Goal: Task Accomplishment & Management: Manage account settings

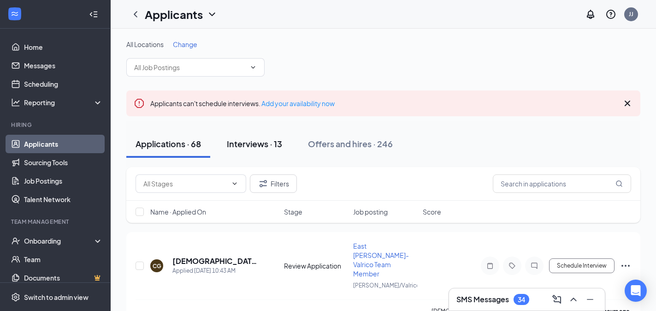
click at [260, 139] on div "Interviews · 13" at bounding box center [254, 144] width 55 height 12
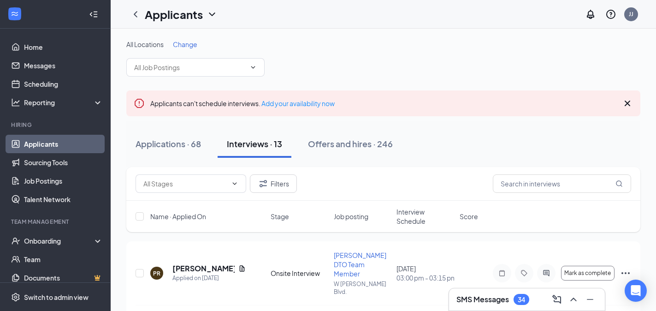
scroll to position [109, 0]
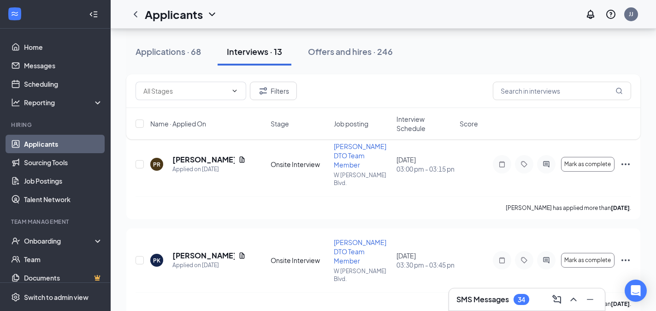
click at [429, 145] on div "Filters Name · Applied On Stage Job posting Interview Schedule Score" at bounding box center [383, 111] width 514 height 74
click at [420, 132] on span "Interview Schedule" at bounding box center [425, 123] width 58 height 18
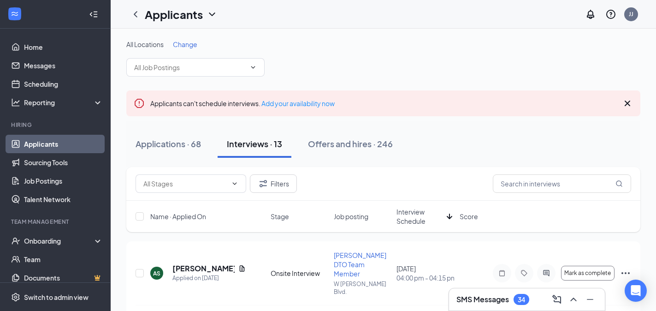
click at [413, 221] on span "Interview Schedule" at bounding box center [419, 216] width 47 height 18
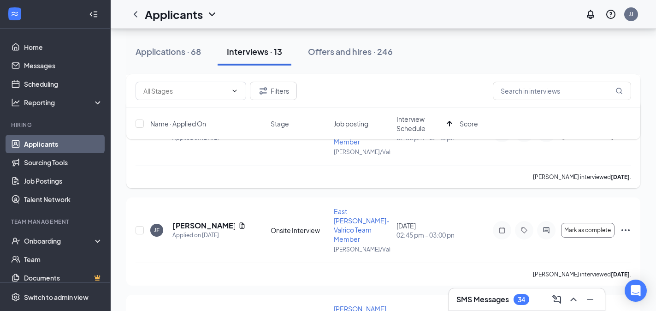
scroll to position [338, 0]
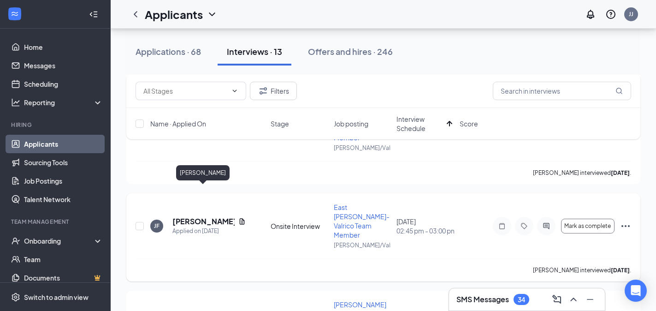
click at [201, 216] on h5 "[PERSON_NAME]" at bounding box center [203, 221] width 62 height 10
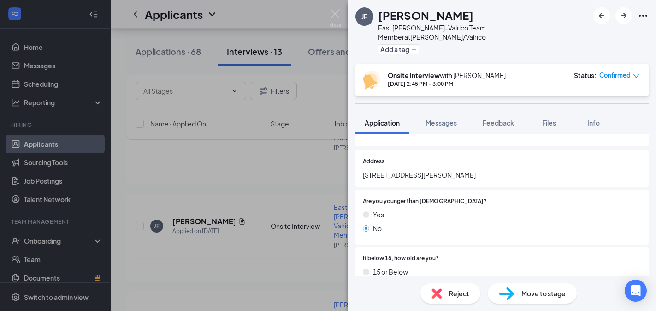
scroll to position [116, 0]
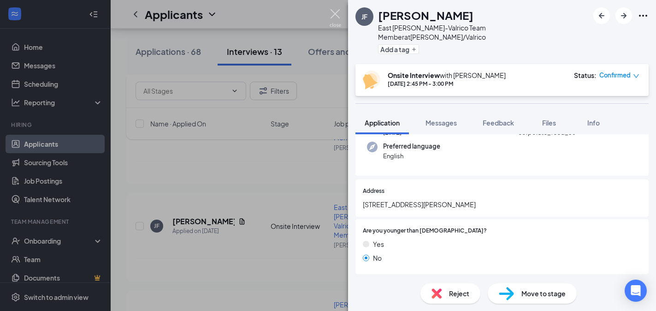
click at [338, 20] on img at bounding box center [336, 18] width 12 height 18
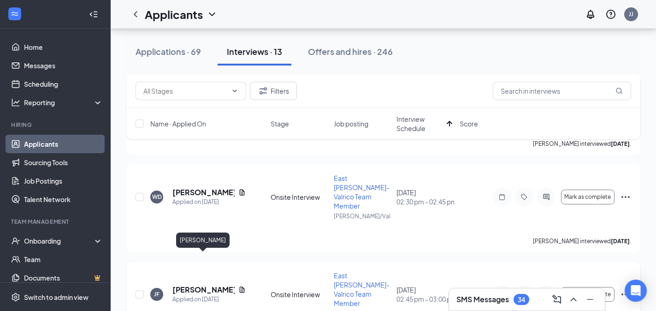
scroll to position [236, 0]
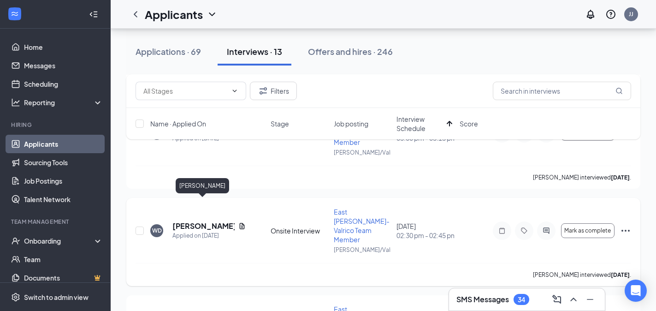
click at [206, 221] on h5 "[PERSON_NAME]" at bounding box center [203, 226] width 62 height 10
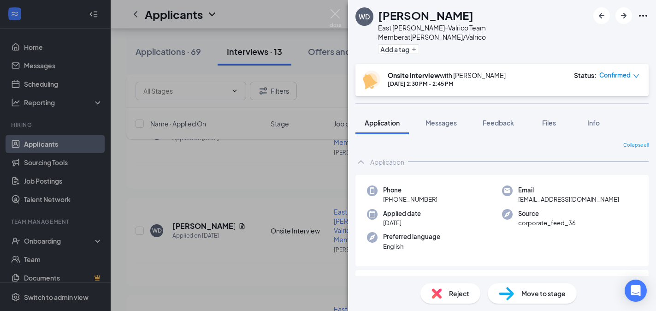
click at [339, 14] on img at bounding box center [336, 18] width 12 height 18
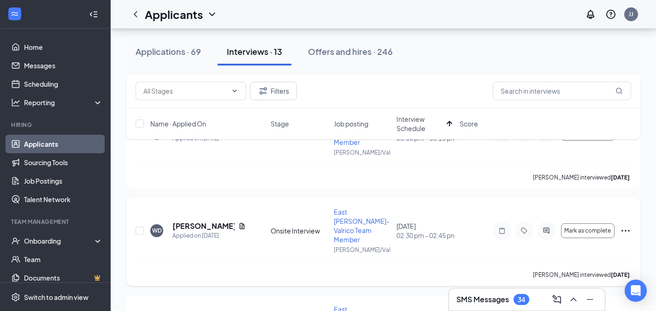
click at [632, 207] on div "WD [PERSON_NAME] Applied on [DATE] Onsite Interview East [PERSON_NAME] Team Mem…" at bounding box center [383, 242] width 514 height 88
click at [628, 225] on icon "Ellipses" at bounding box center [625, 230] width 11 height 11
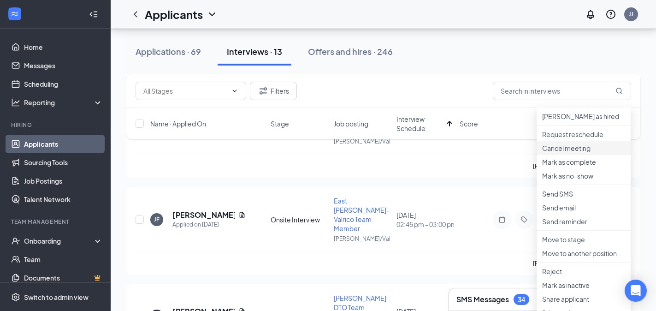
scroll to position [401, 0]
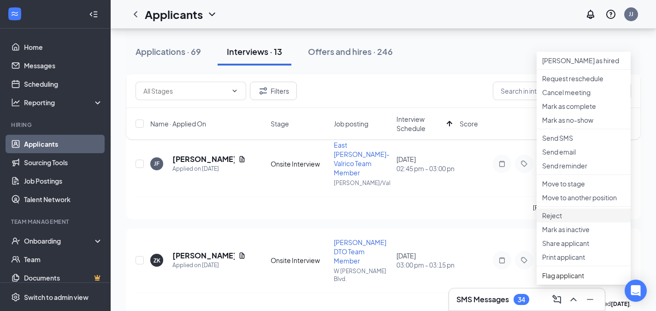
click at [555, 220] on p "Reject" at bounding box center [583, 215] width 83 height 9
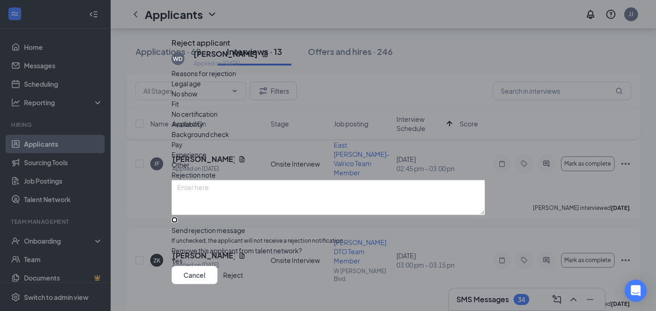
click at [177, 217] on input "Send rejection message If unchecked, the applicant will not receive a rejection…" at bounding box center [174, 220] width 6 height 6
checkbox input "true"
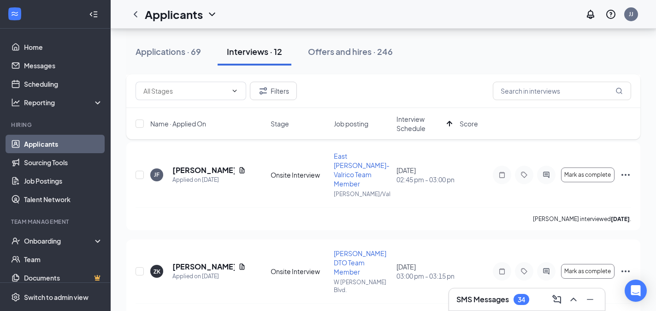
scroll to position [291, 0]
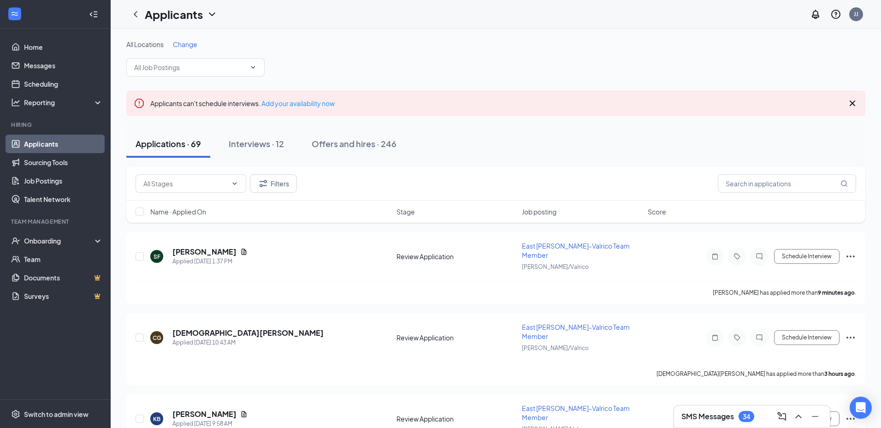
click at [196, 218] on div "Name · Applied On Stage Job posting Score" at bounding box center [495, 212] width 739 height 22
click at [199, 207] on span "Name · Applied On" at bounding box center [178, 211] width 56 height 9
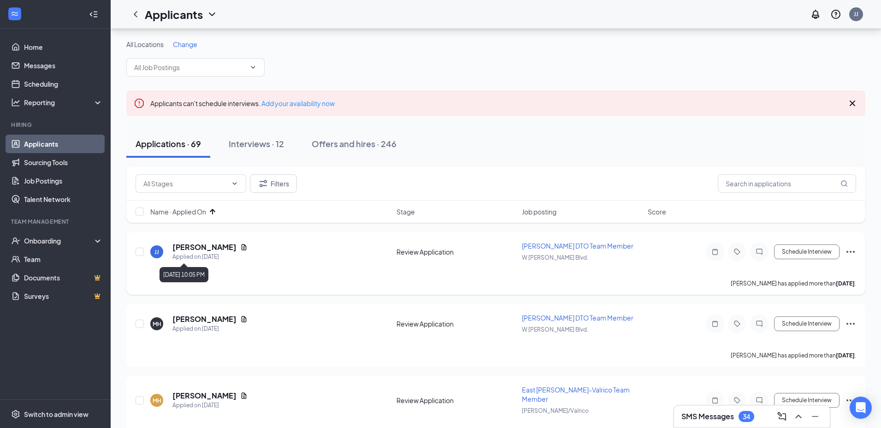
scroll to position [57, 0]
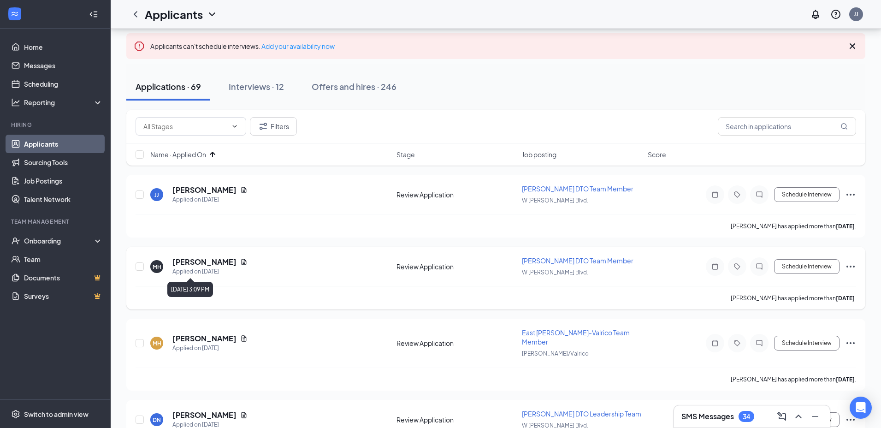
click at [216, 266] on h5 "Melissa Hariegel" at bounding box center [204, 262] width 64 height 10
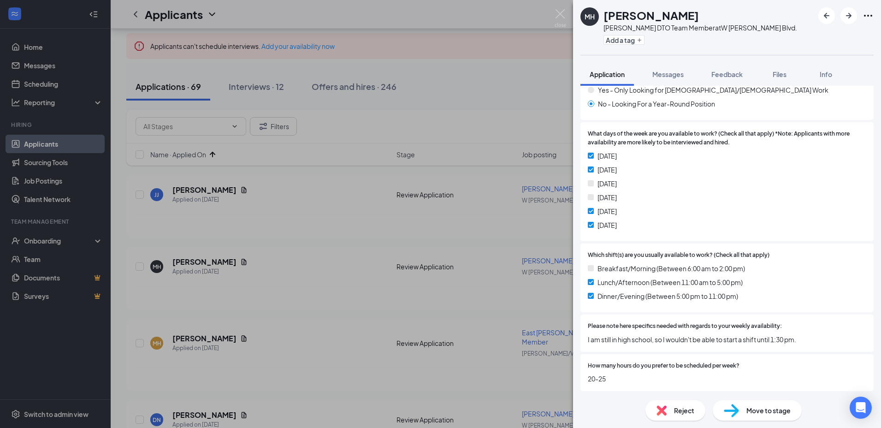
scroll to position [786, 0]
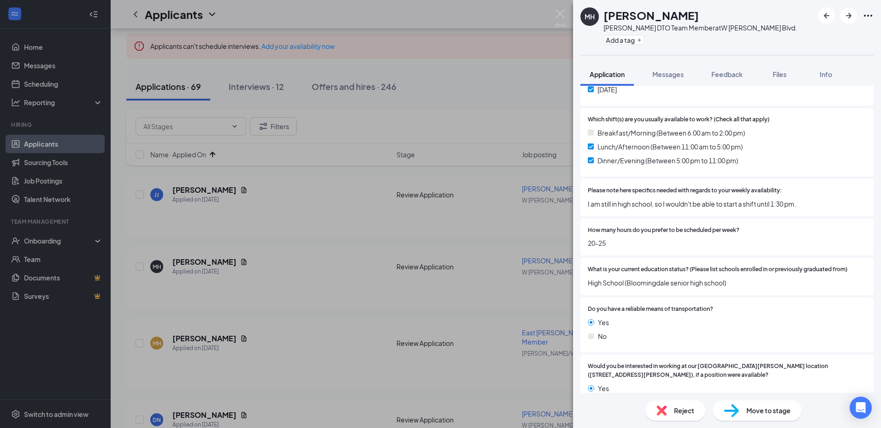
click at [679, 404] on div "Reject" at bounding box center [675, 410] width 60 height 20
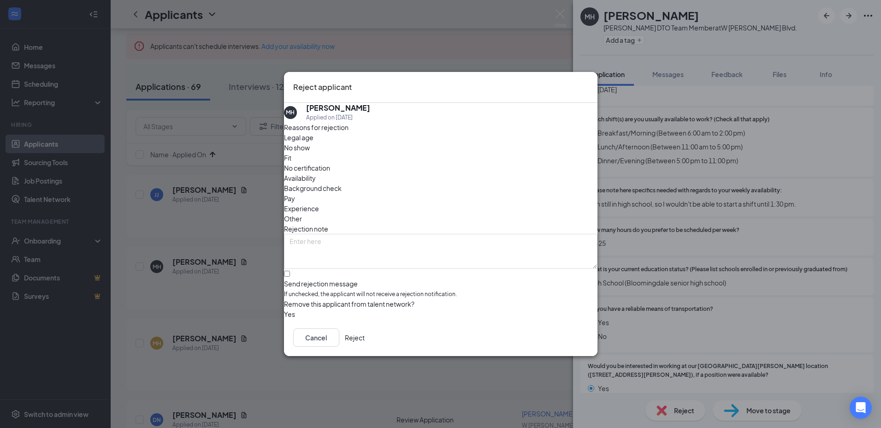
click at [365, 346] on button "Reject" at bounding box center [355, 337] width 20 height 18
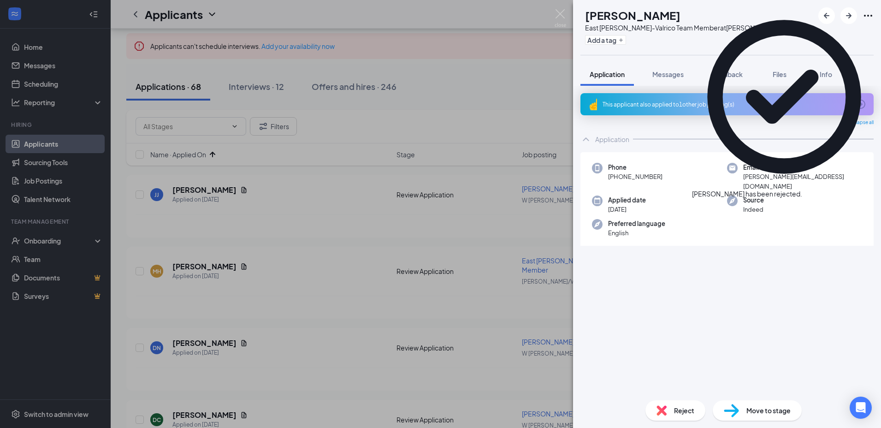
click at [685, 409] on span "Reject" at bounding box center [684, 410] width 20 height 10
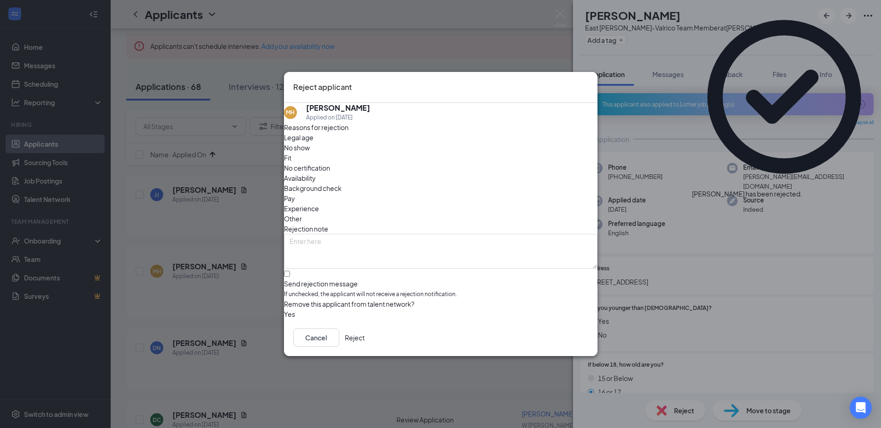
click at [365, 347] on button "Reject" at bounding box center [355, 337] width 20 height 18
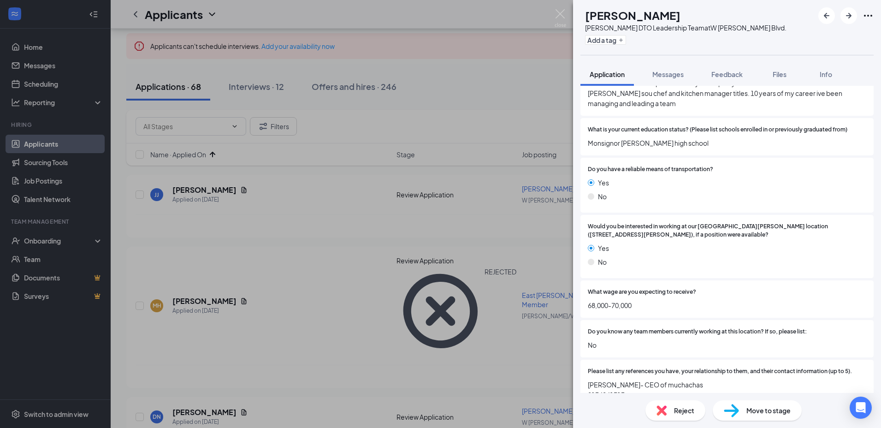
scroll to position [1114, 0]
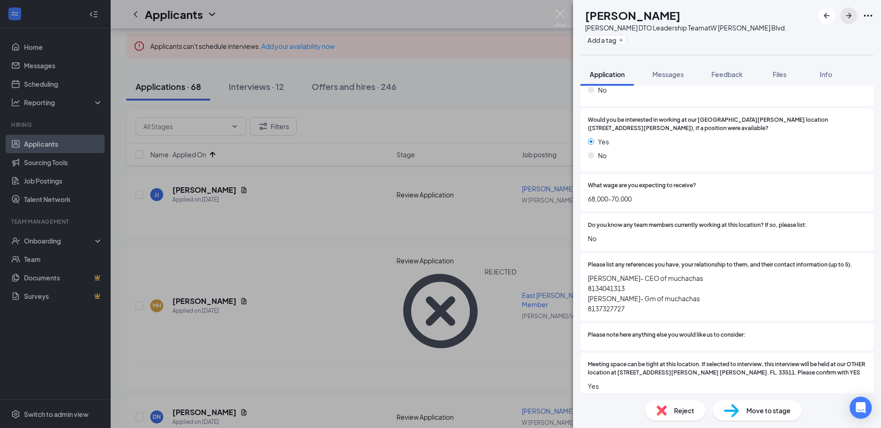
click at [848, 18] on icon "ArrowRight" at bounding box center [848, 15] width 11 height 11
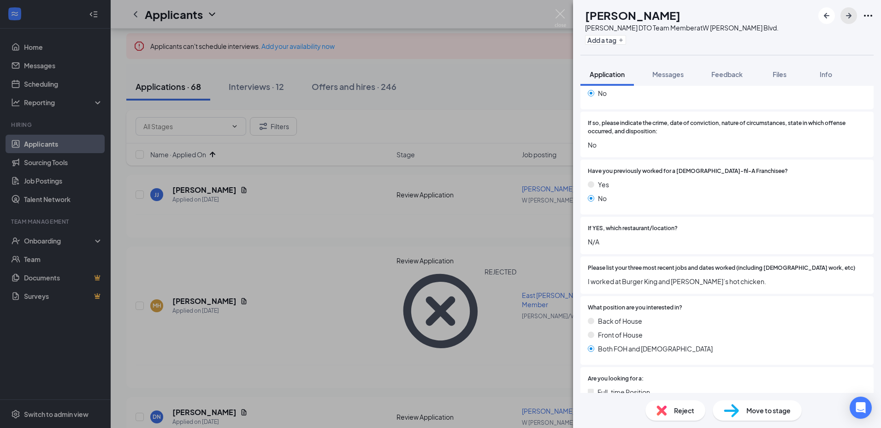
scroll to position [334, 0]
click at [664, 405] on img at bounding box center [661, 410] width 10 height 10
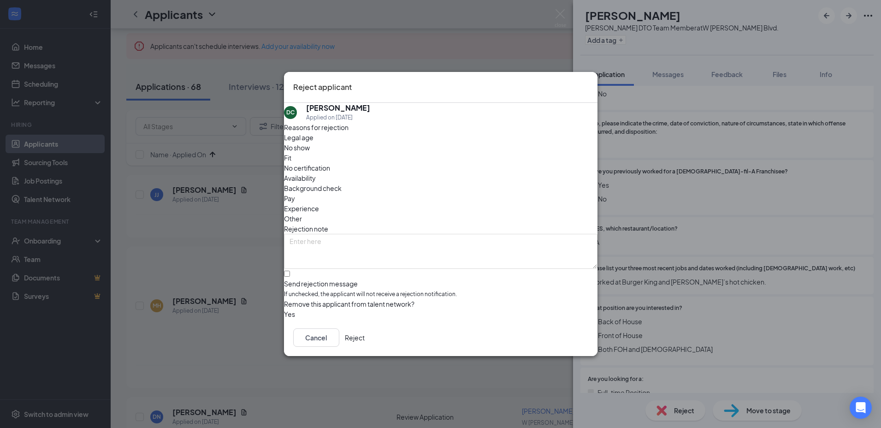
click at [575, 349] on div "Cancel Reject" at bounding box center [440, 337] width 313 height 37
click at [365, 343] on button "Reject" at bounding box center [355, 337] width 20 height 18
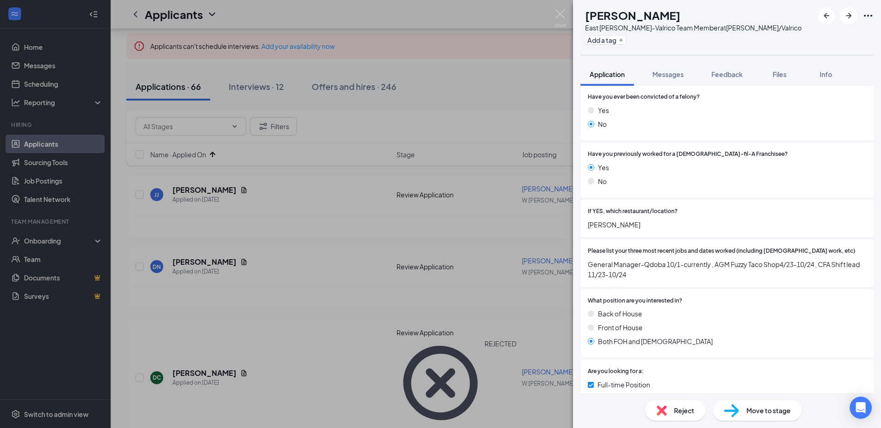
scroll to position [514, 0]
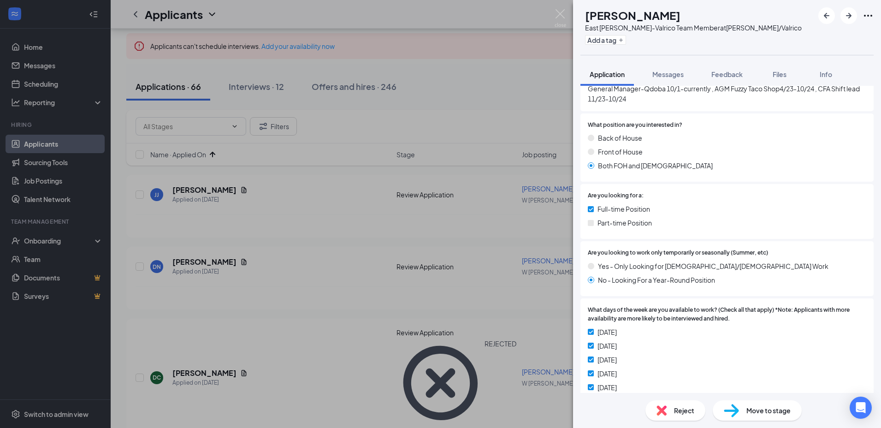
click at [672, 401] on div "Reject" at bounding box center [675, 410] width 60 height 20
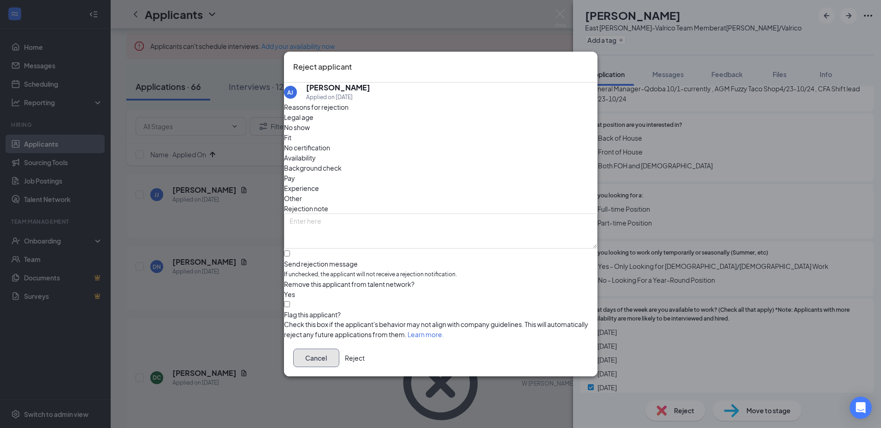
click at [339, 359] on button "Cancel" at bounding box center [316, 357] width 46 height 18
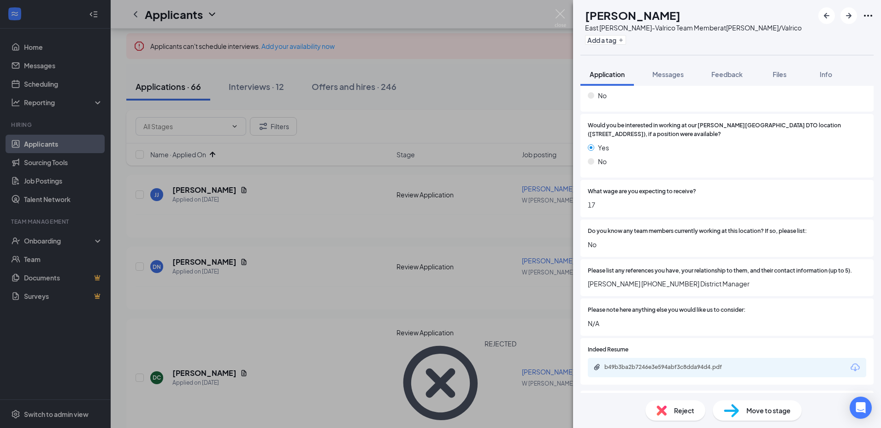
scroll to position [1081, 0]
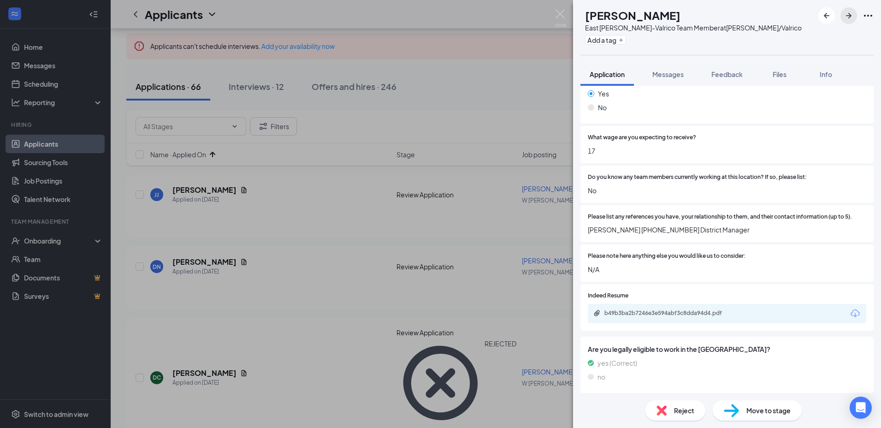
click at [848, 14] on icon "ArrowRight" at bounding box center [849, 16] width 6 height 6
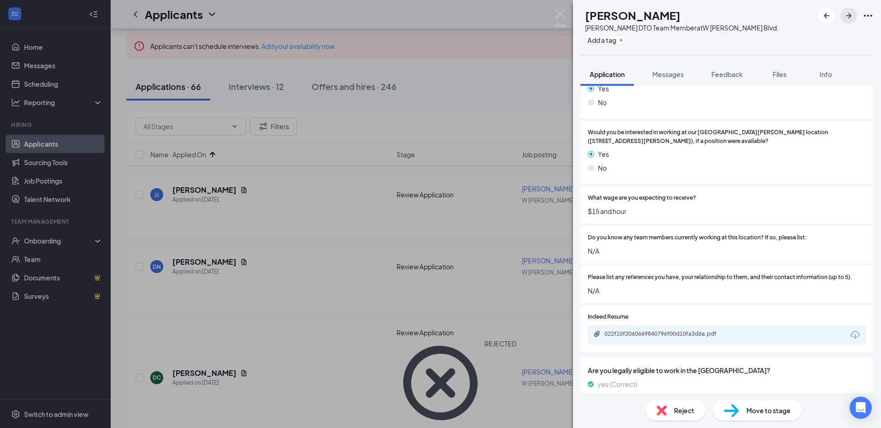
scroll to position [1043, 0]
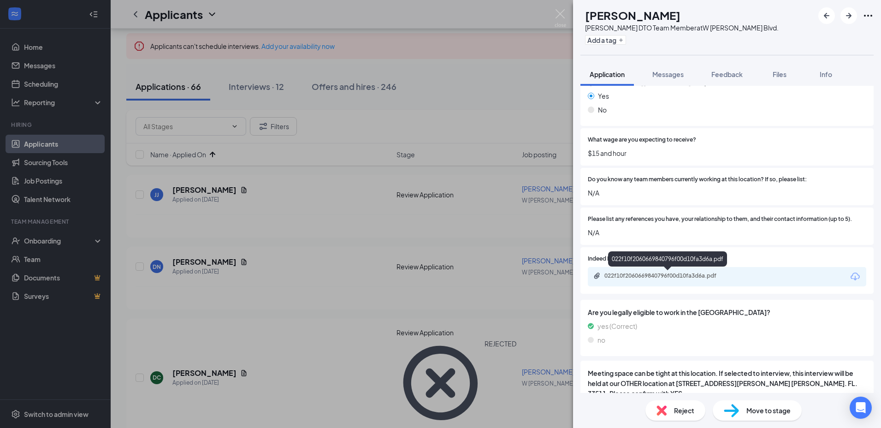
click at [716, 275] on div "022f10f2060669840796f00d10fa3d6a.pdf" at bounding box center [668, 275] width 129 height 7
click at [771, 419] on div "Move to stage" at bounding box center [757, 410] width 89 height 20
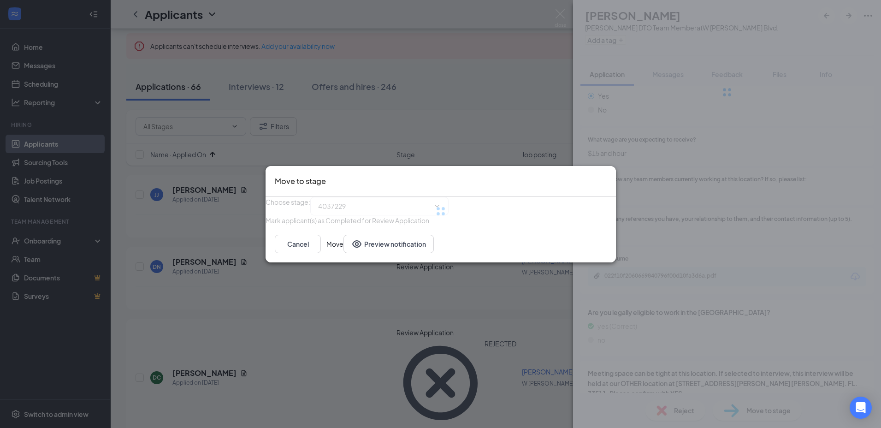
type input "Onsite Interview (next stage)"
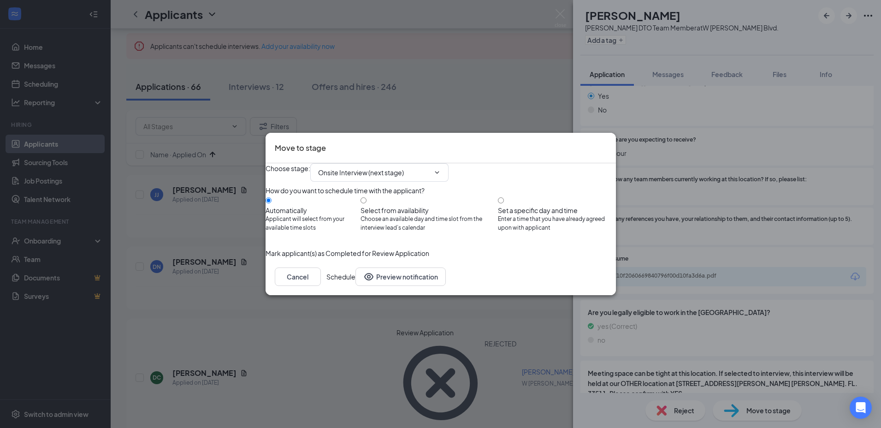
click at [355, 286] on button "Schedule" at bounding box center [340, 276] width 29 height 18
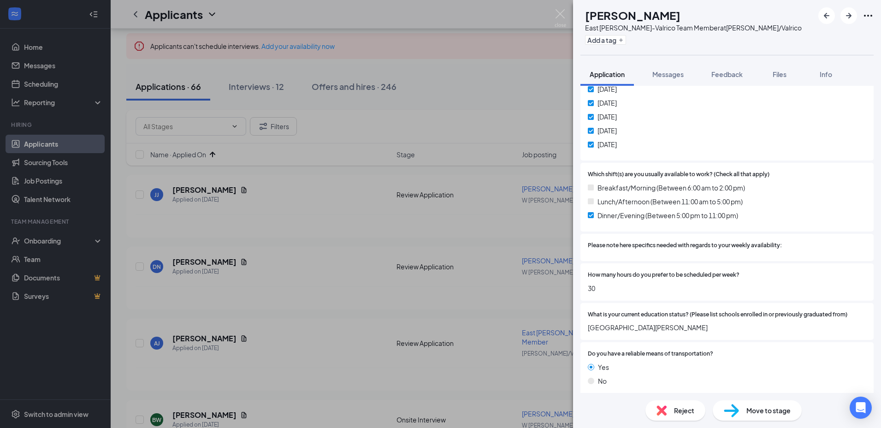
scroll to position [898, 0]
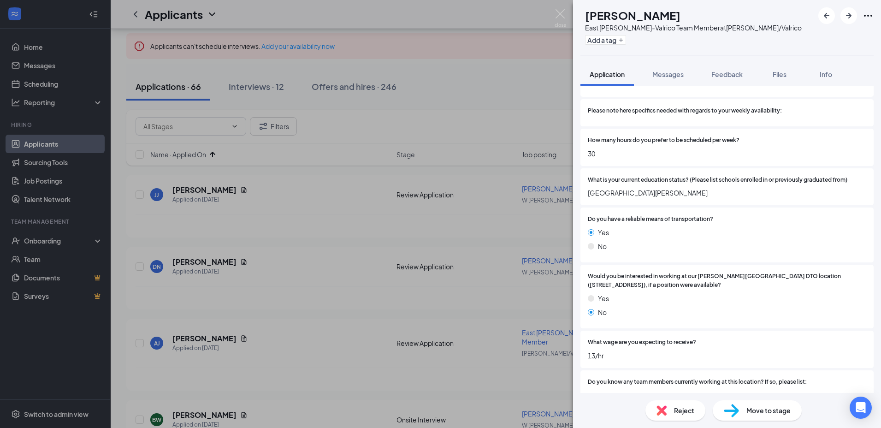
click at [672, 412] on div "Reject" at bounding box center [675, 410] width 60 height 20
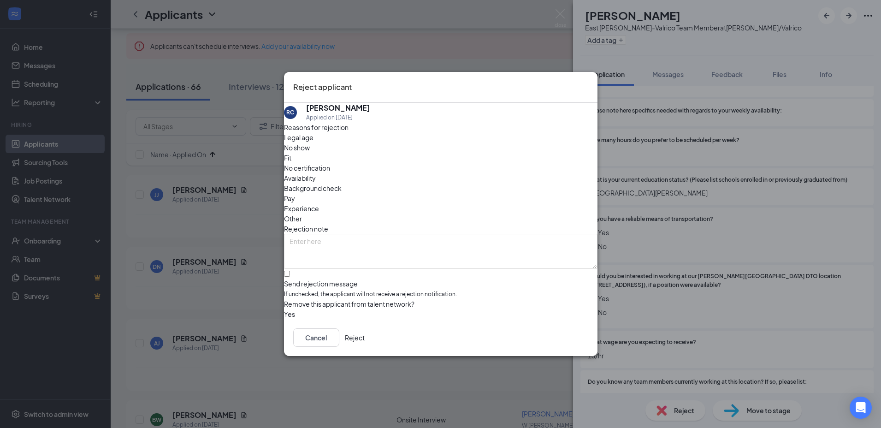
click at [365, 336] on button "Reject" at bounding box center [355, 337] width 20 height 18
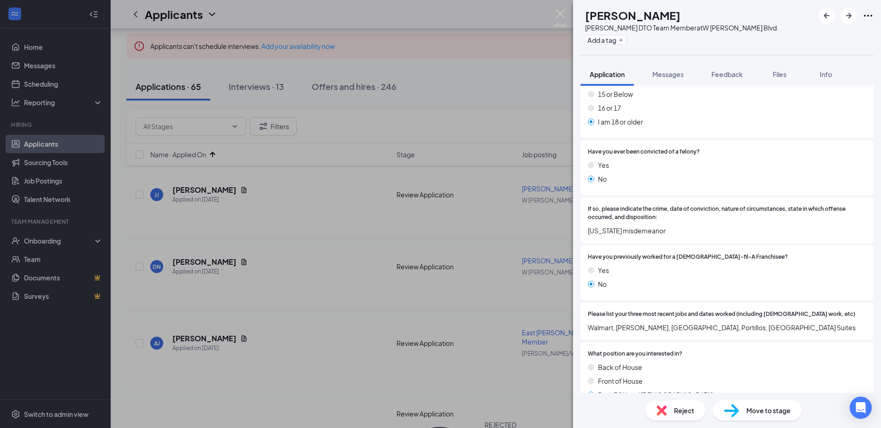
scroll to position [312, 0]
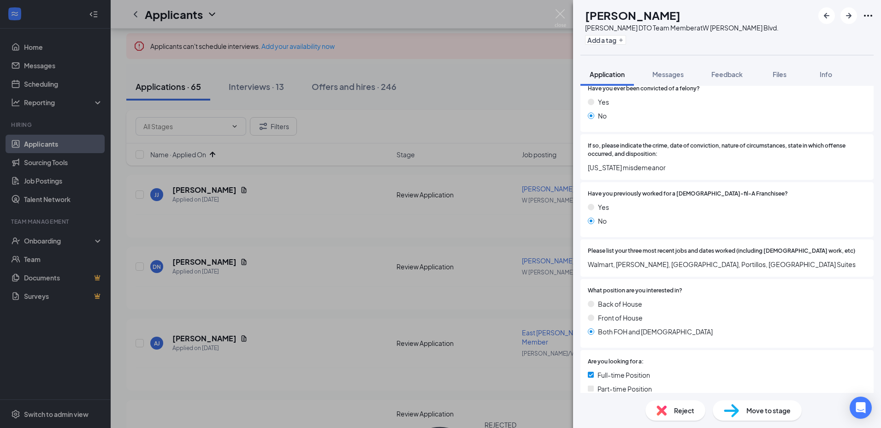
click at [691, 409] on span "Reject" at bounding box center [684, 410] width 20 height 10
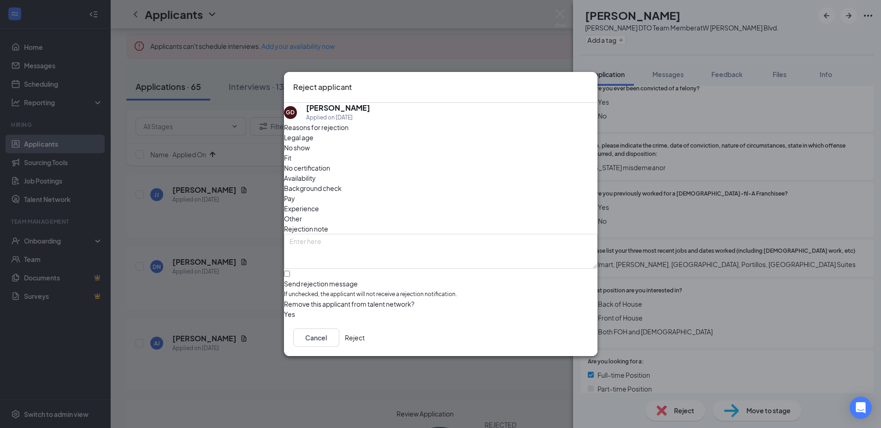
click at [365, 341] on button "Reject" at bounding box center [355, 337] width 20 height 18
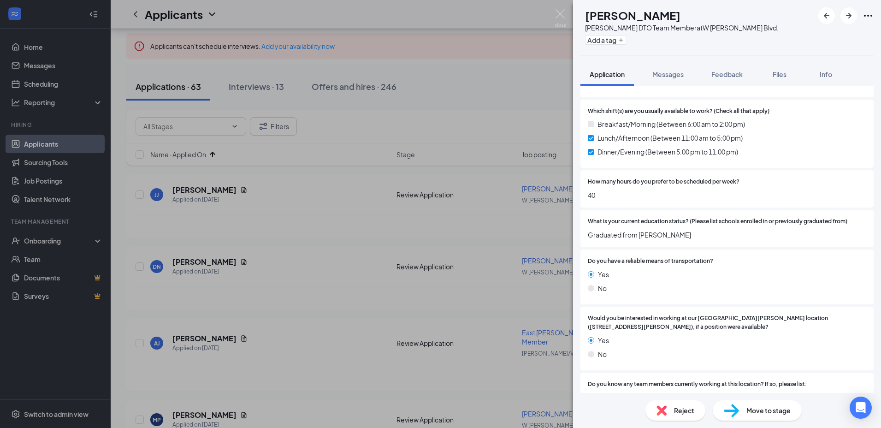
scroll to position [1000, 0]
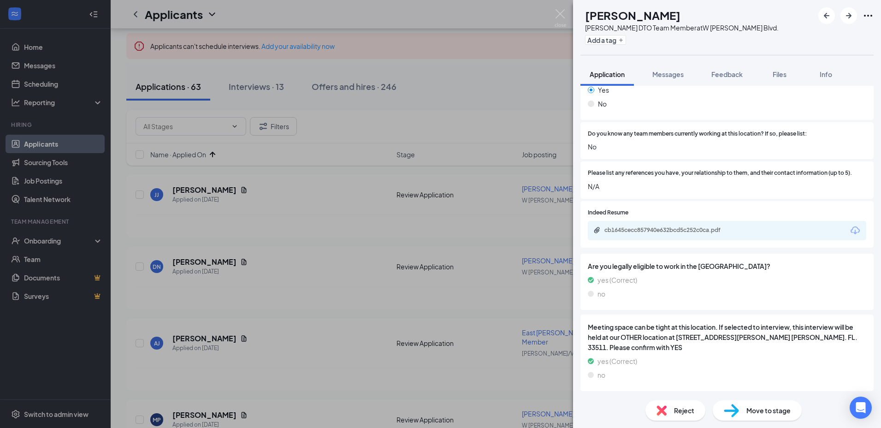
click at [676, 420] on div "Reject Move to stage" at bounding box center [727, 410] width 308 height 35
click at [676, 414] on span "Reject" at bounding box center [684, 410] width 20 height 10
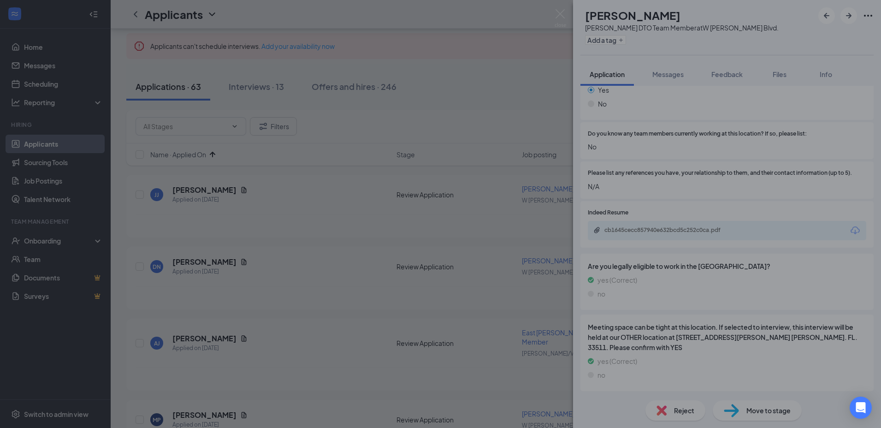
scroll to position [997, 0]
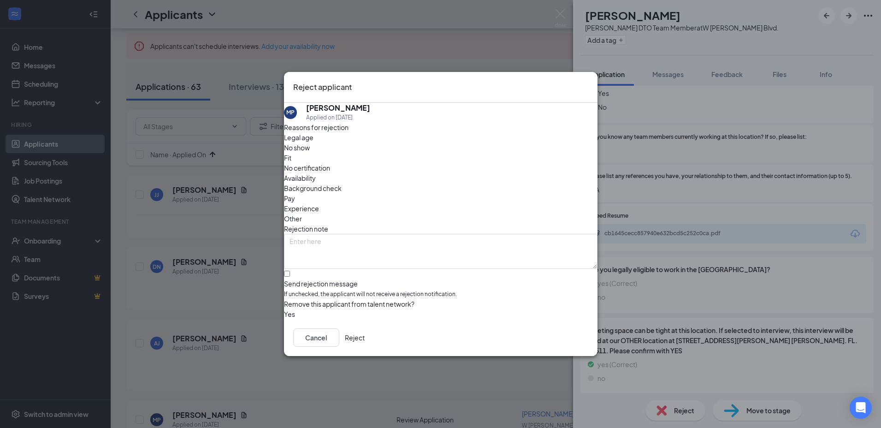
click at [365, 347] on button "Reject" at bounding box center [355, 337] width 20 height 18
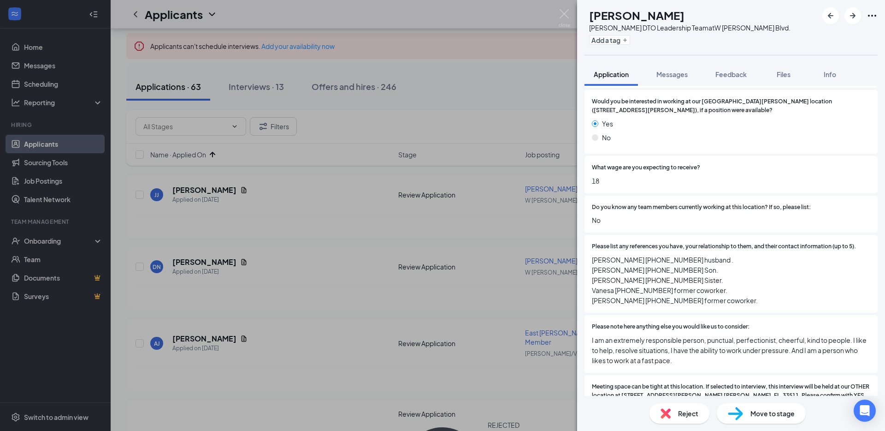
scroll to position [1318, 0]
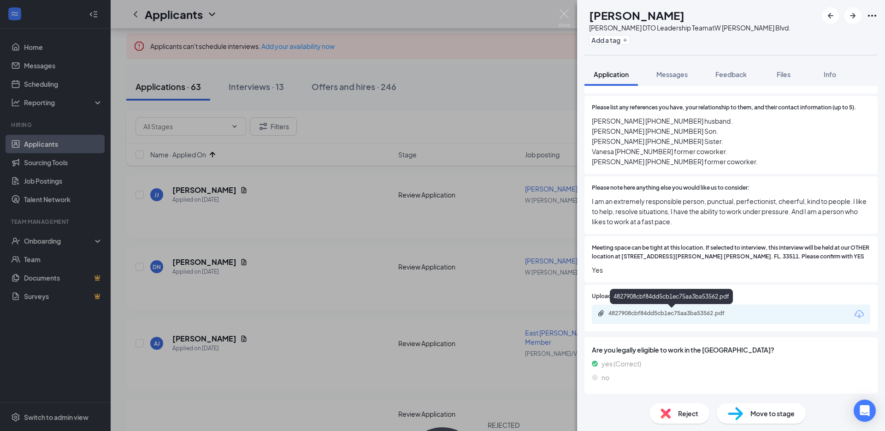
click at [714, 316] on div "4827908cbf84dd5cb1ec75aa3ba53562.pdf" at bounding box center [672, 312] width 129 height 7
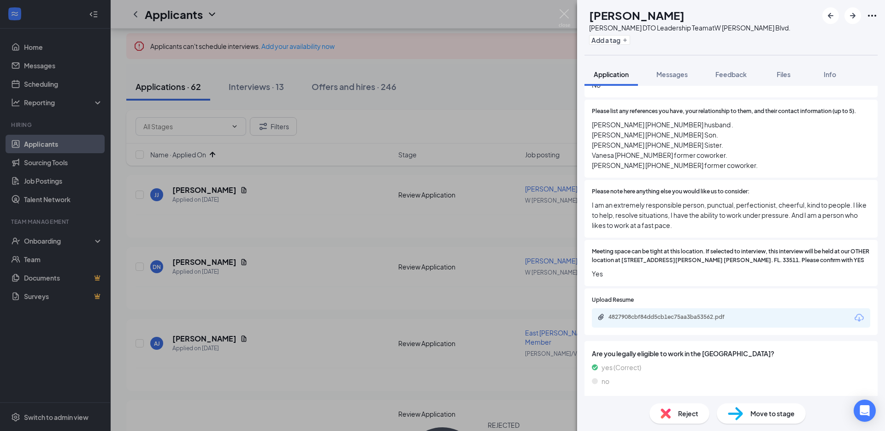
click at [683, 420] on div "Reject" at bounding box center [679, 413] width 60 height 20
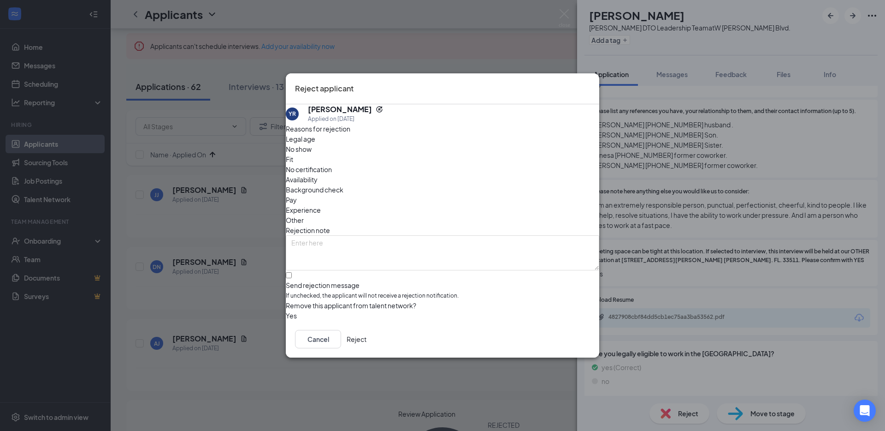
click at [366, 342] on button "Reject" at bounding box center [357, 339] width 20 height 18
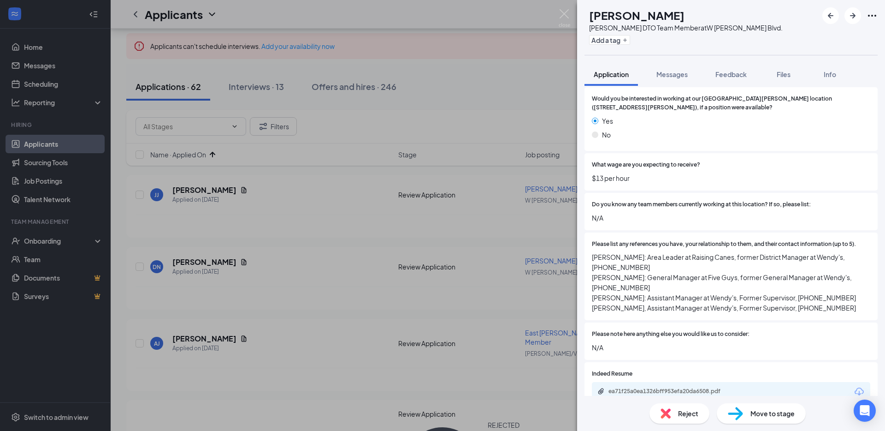
scroll to position [1118, 0]
click at [688, 386] on div "ea71f25a0ea1326bff953efa20da6508.pdf" at bounding box center [672, 389] width 129 height 7
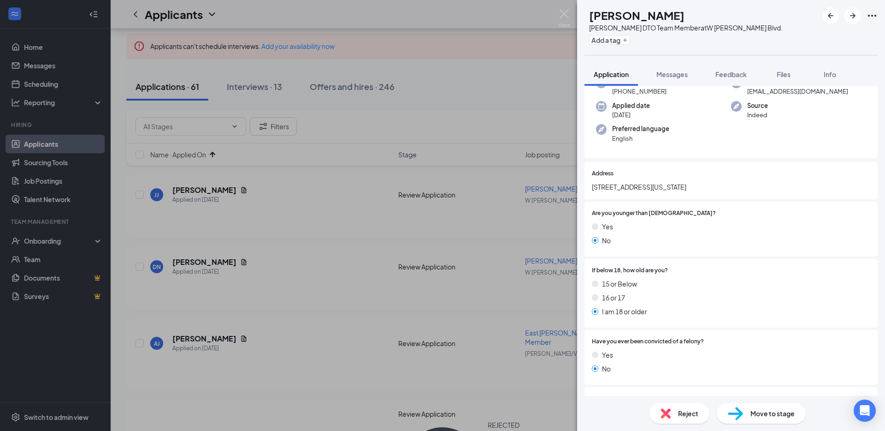
scroll to position [0, 0]
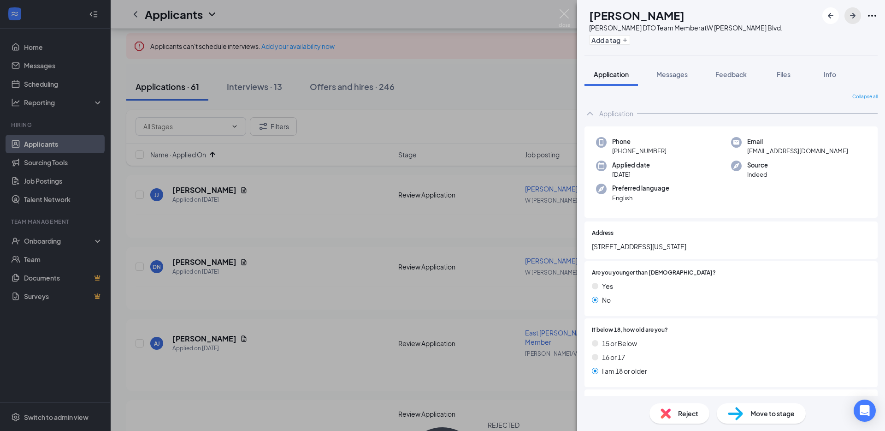
click at [855, 16] on icon "ArrowRight" at bounding box center [852, 15] width 11 height 11
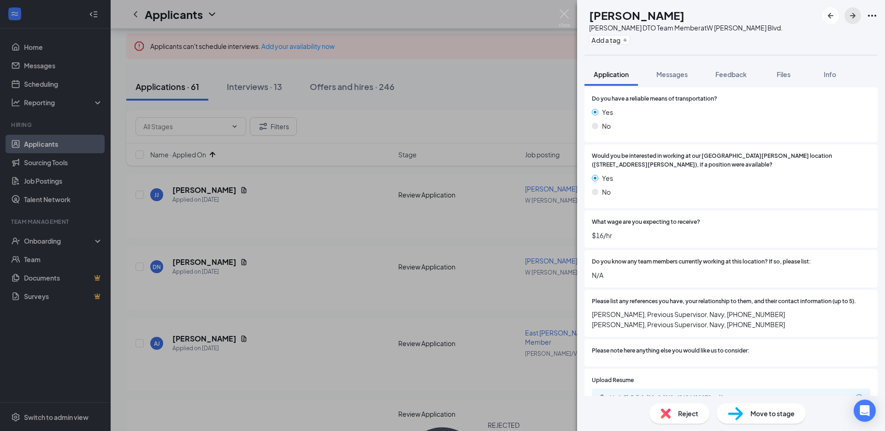
scroll to position [1092, 0]
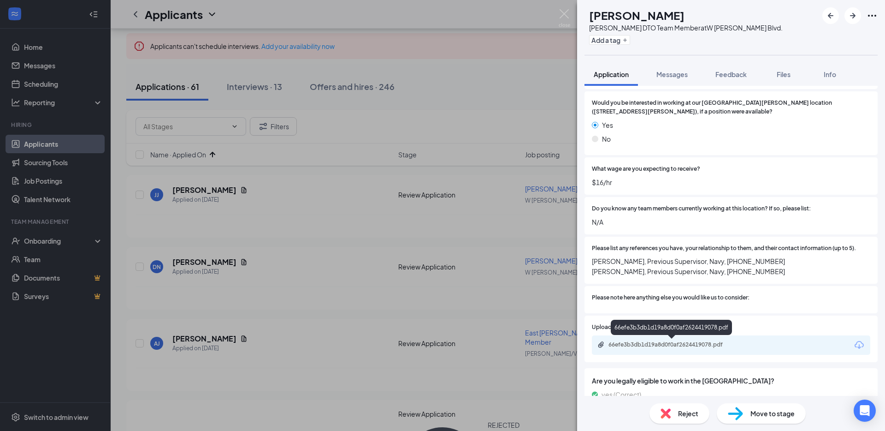
click at [721, 344] on div "66efe3b3db1d19a8d0f0af2624419078.pdf" at bounding box center [672, 344] width 129 height 7
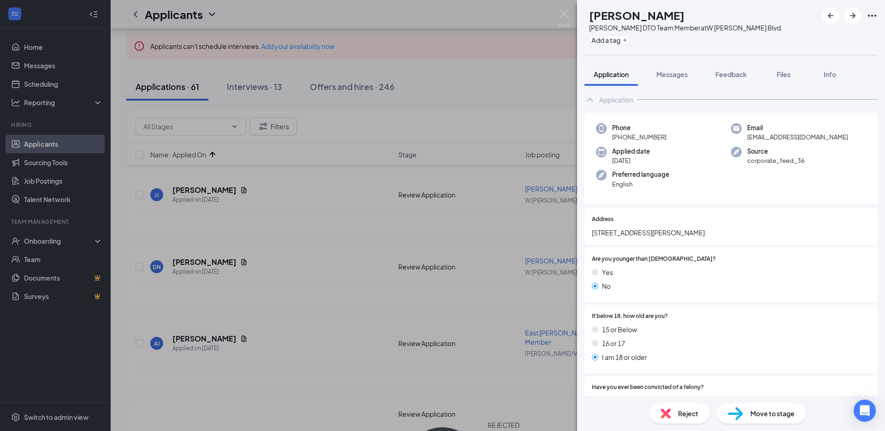
scroll to position [558, 0]
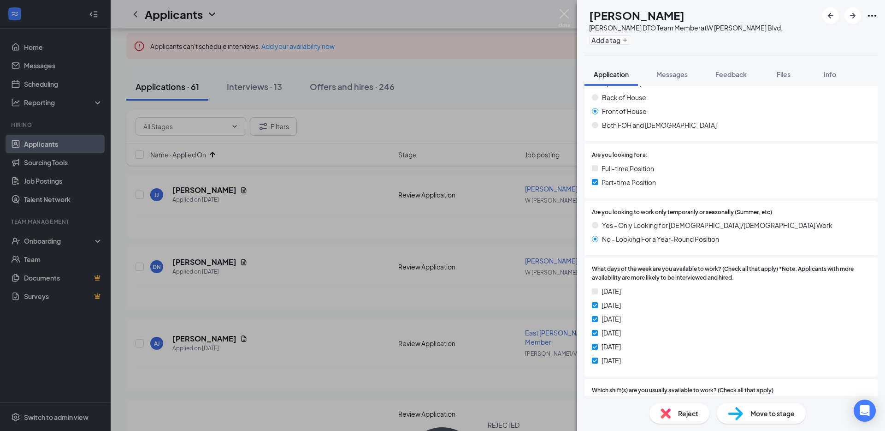
click at [684, 18] on h1 "Lucas Obad-Mathis" at bounding box center [636, 15] width 95 height 16
copy h1 "Lucas Obad-Mathis"
click at [689, 420] on div "Reject" at bounding box center [679, 413] width 60 height 20
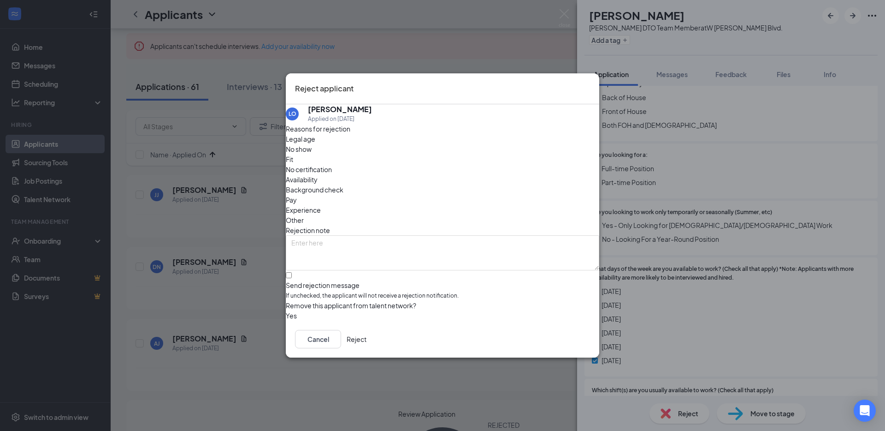
click at [366, 342] on button "Reject" at bounding box center [357, 339] width 20 height 18
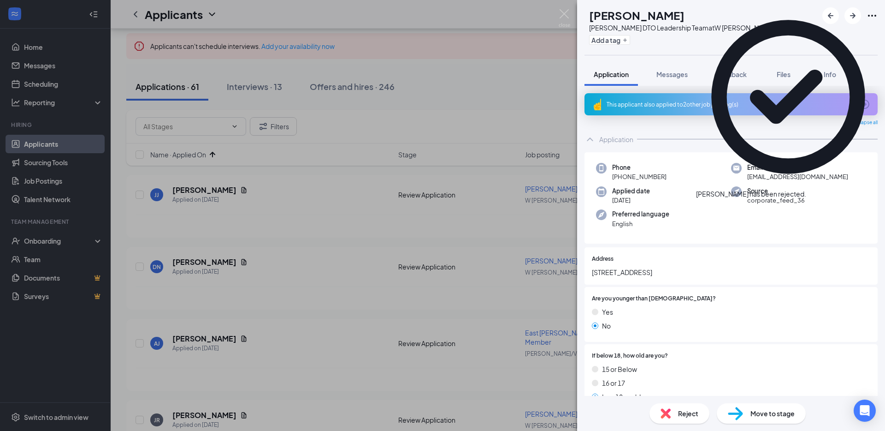
click at [862, 189] on div "Lucas Obad-Mathis has been rejected." at bounding box center [788, 194] width 184 height 10
click at [806, 189] on icon "Cross" at bounding box center [806, 189] width 0 height 0
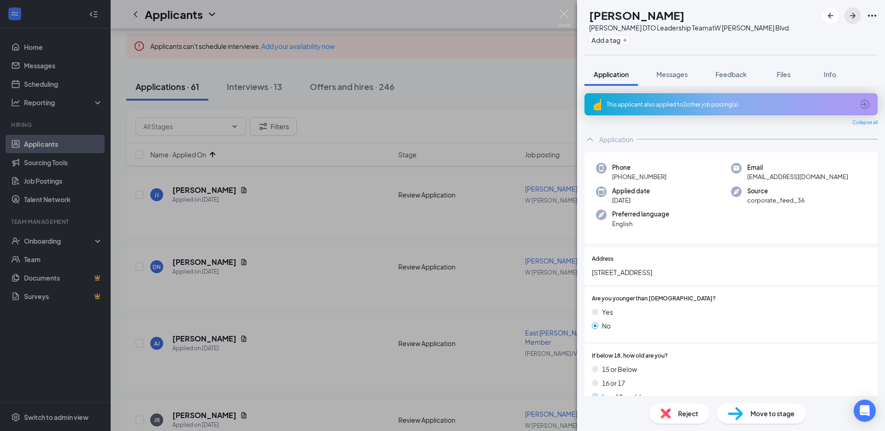
click at [853, 18] on icon "ArrowRight" at bounding box center [853, 16] width 6 height 6
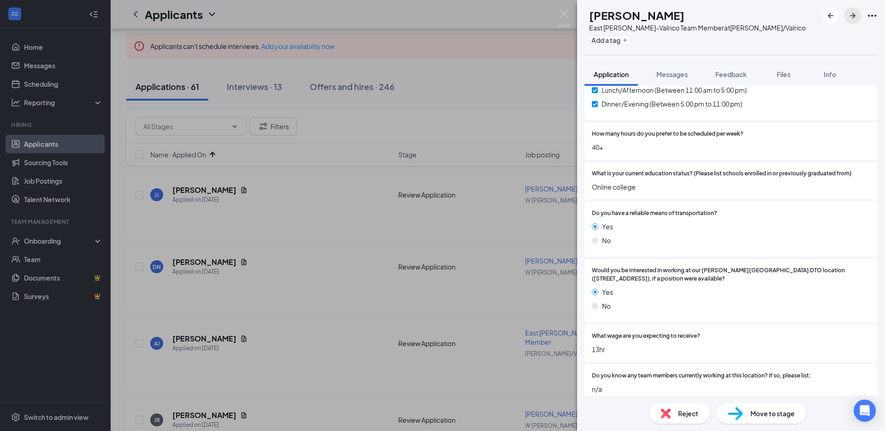
scroll to position [1075, 0]
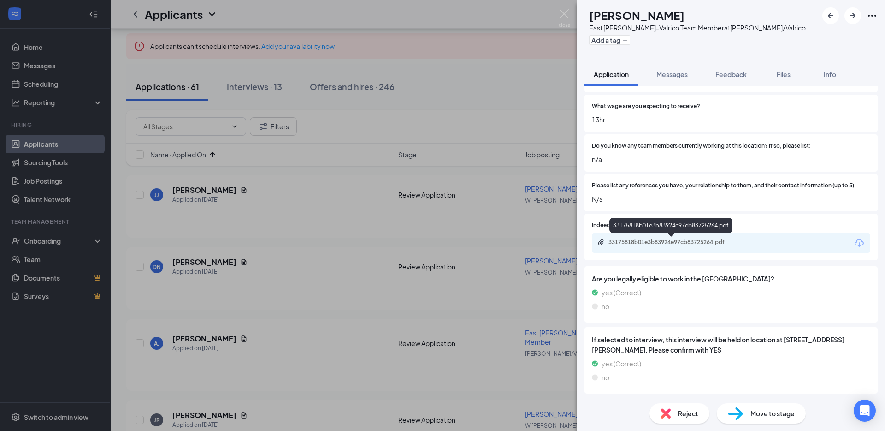
click at [735, 244] on div "33175818b01e3b83924e97cb83725264.pdf" at bounding box center [672, 241] width 129 height 7
